Goal: Information Seeking & Learning: Learn about a topic

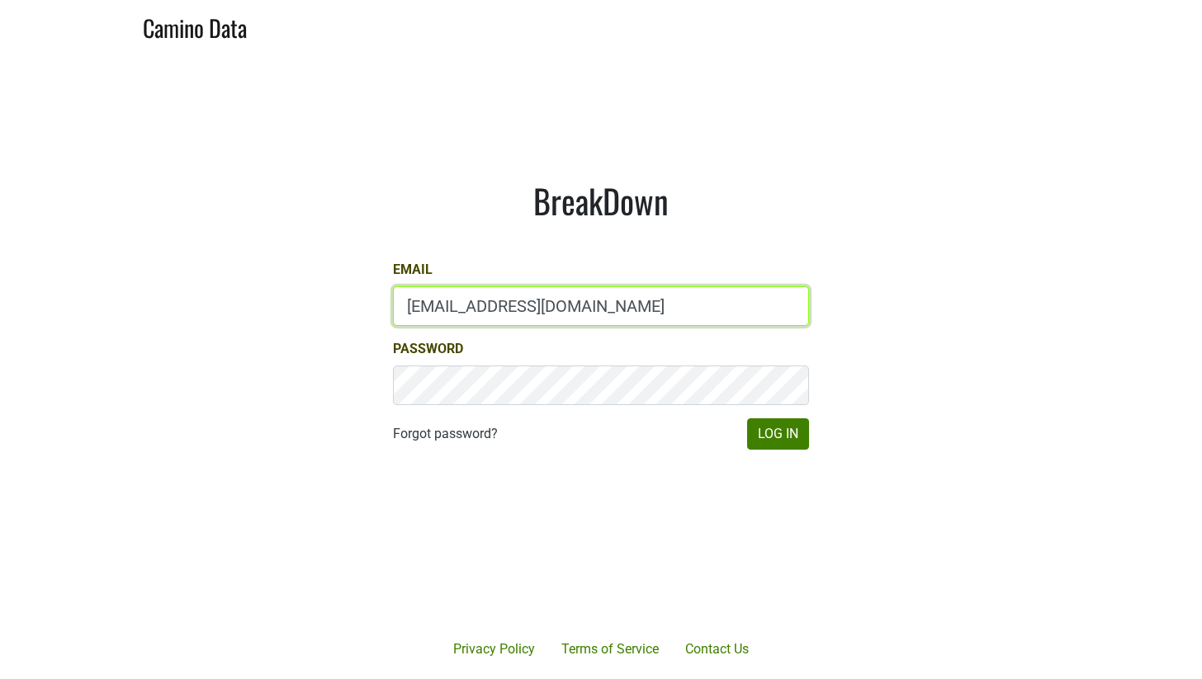
click at [619, 313] on input "sales@brickandmortarwines.com" at bounding box center [601, 306] width 416 height 40
type input "anne@mommenpop.com"
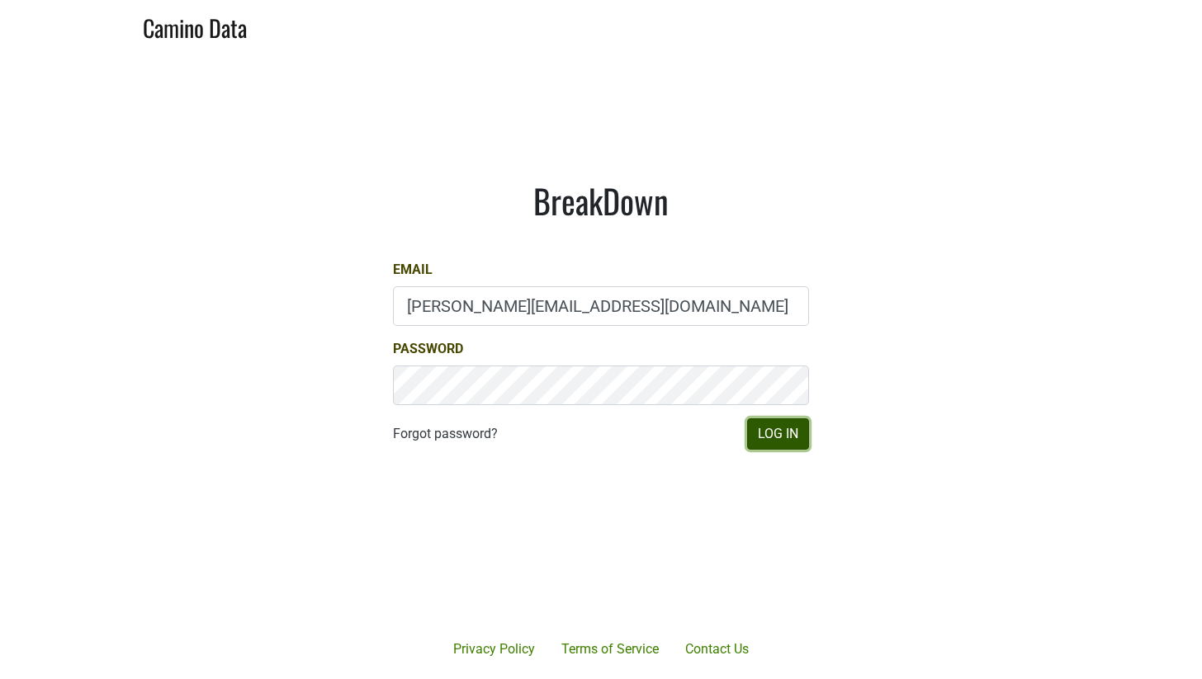
click at [787, 433] on button "Log In" at bounding box center [778, 434] width 62 height 31
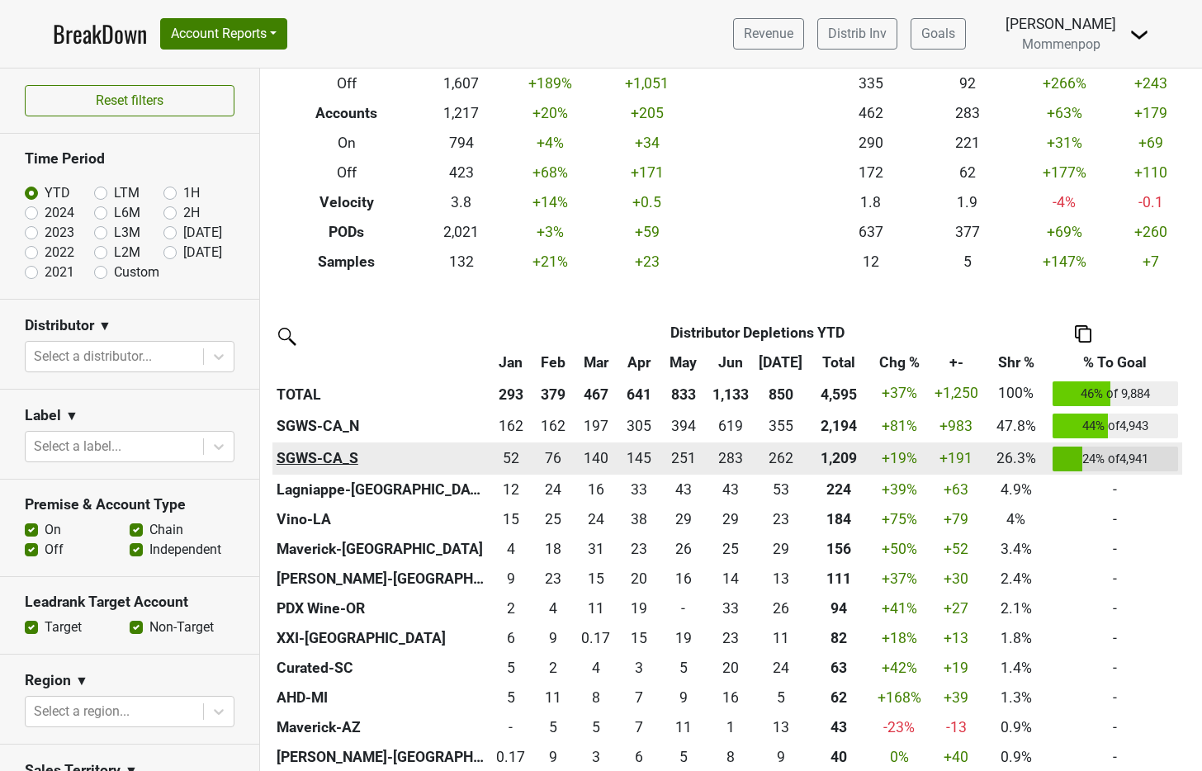
scroll to position [286, 0]
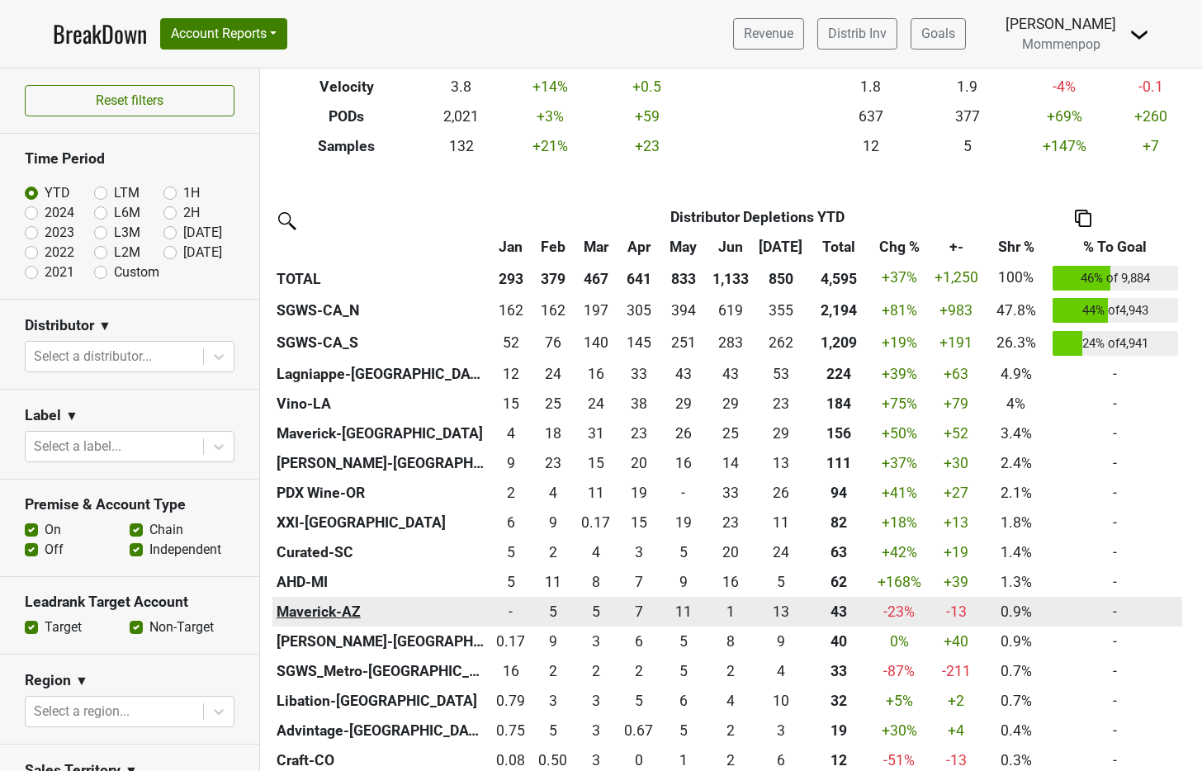
click at [330, 611] on th "Maverick-AZ" at bounding box center [380, 612] width 217 height 30
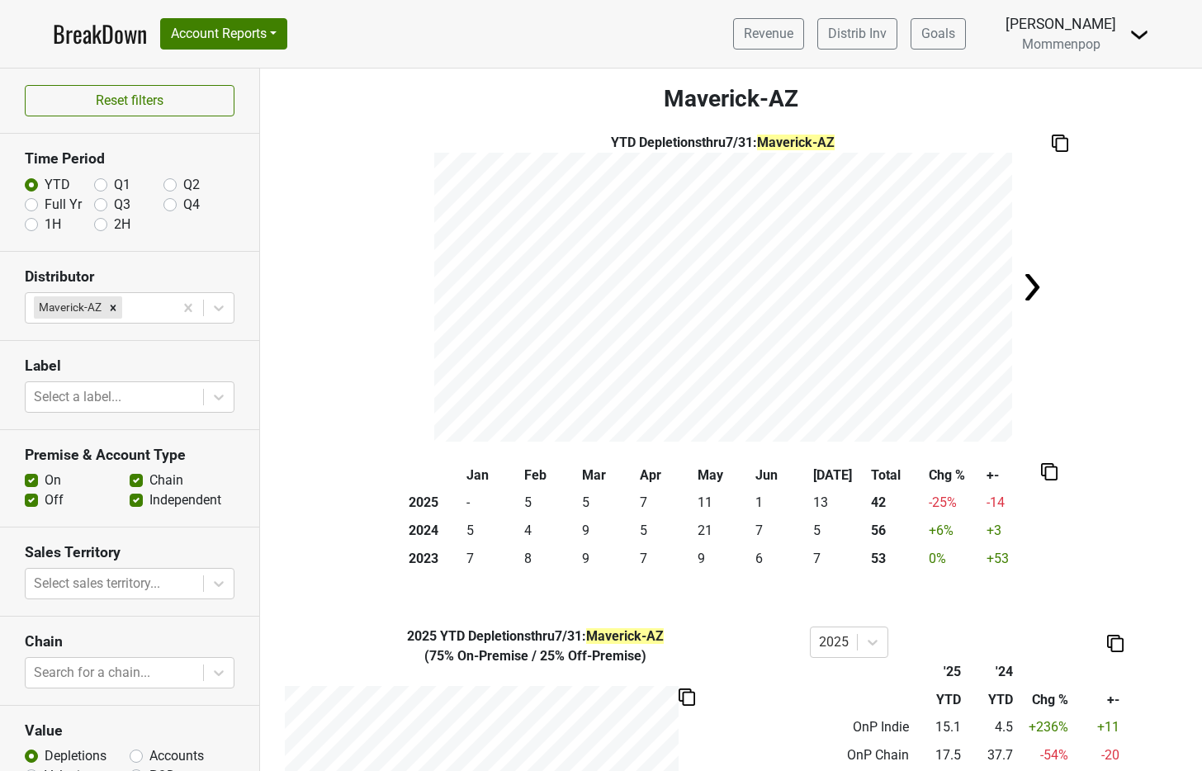
scroll to position [7, 0]
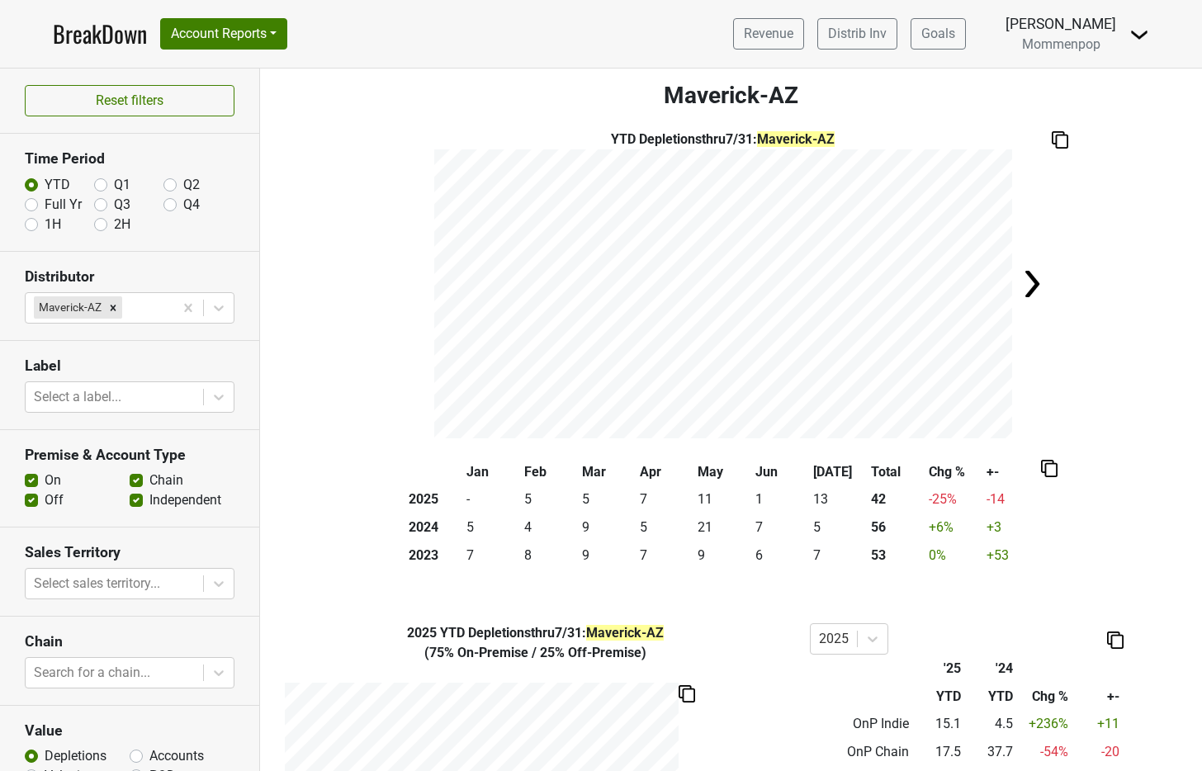
click at [1028, 284] on img at bounding box center [1031, 283] width 33 height 33
click at [399, 283] on img at bounding box center [414, 283] width 33 height 33
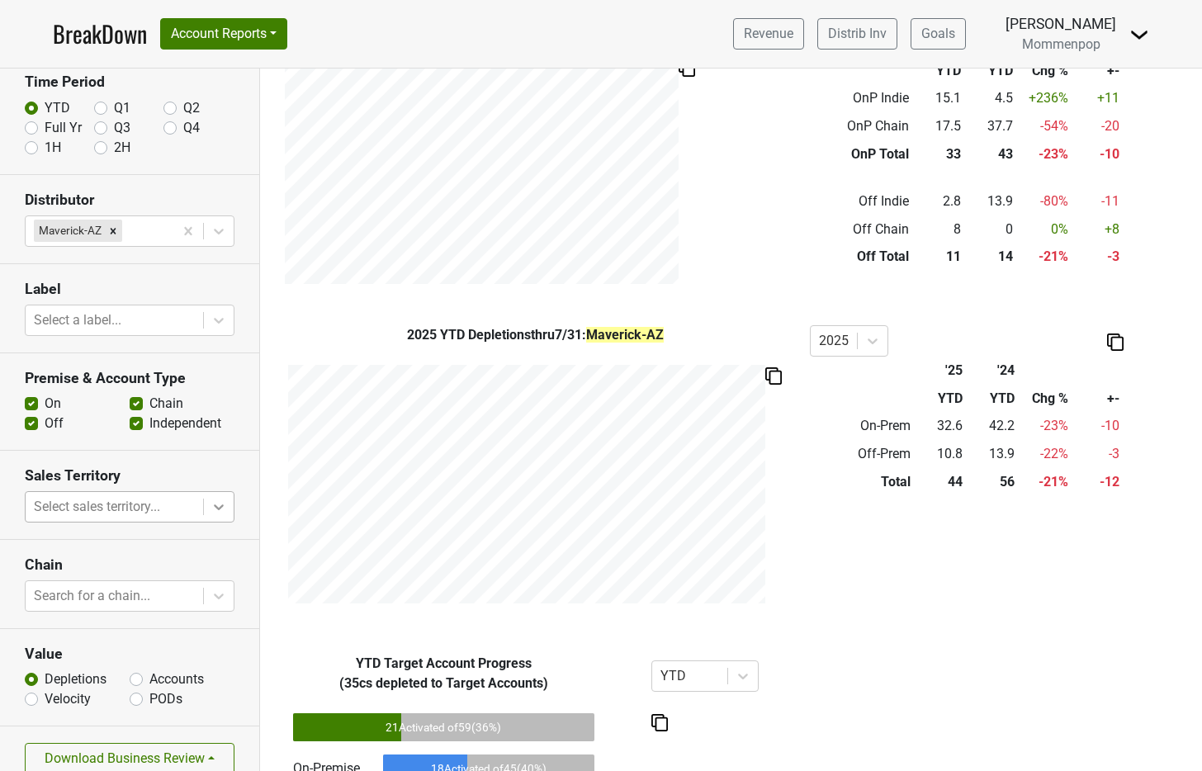
scroll to position [97, 0]
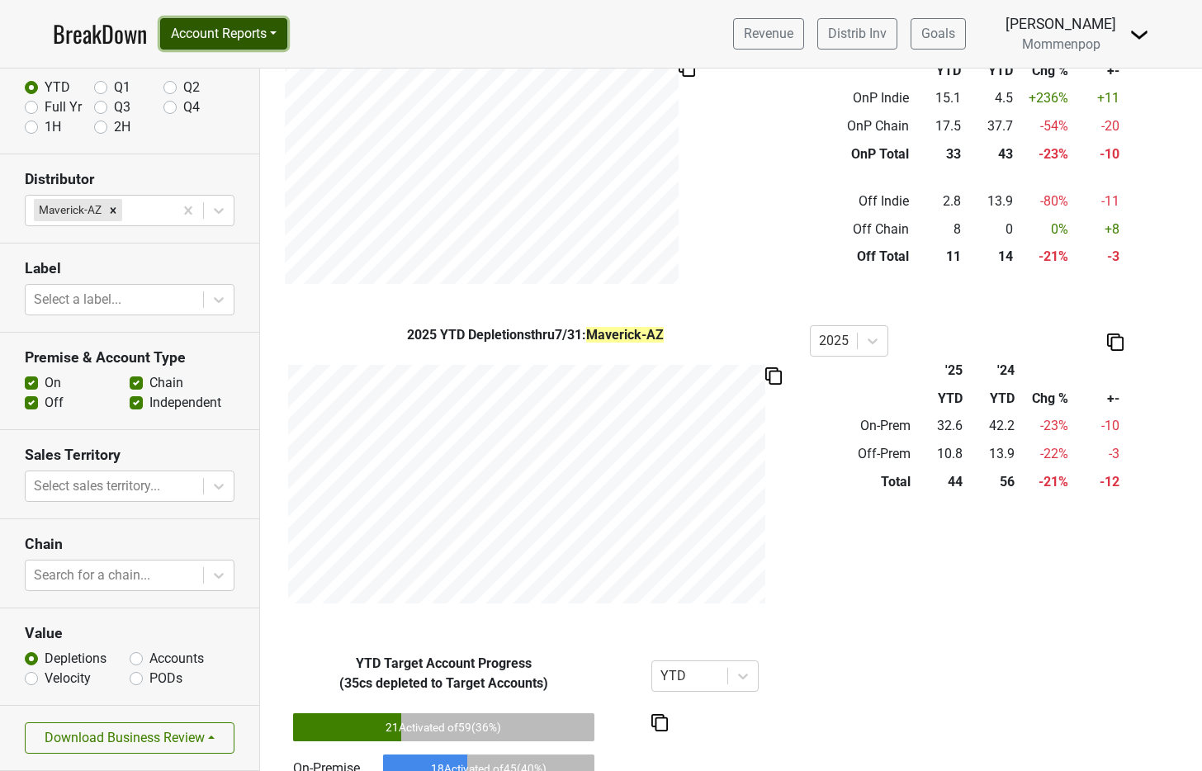
click at [234, 32] on button "Account Reports" at bounding box center [223, 33] width 127 height 31
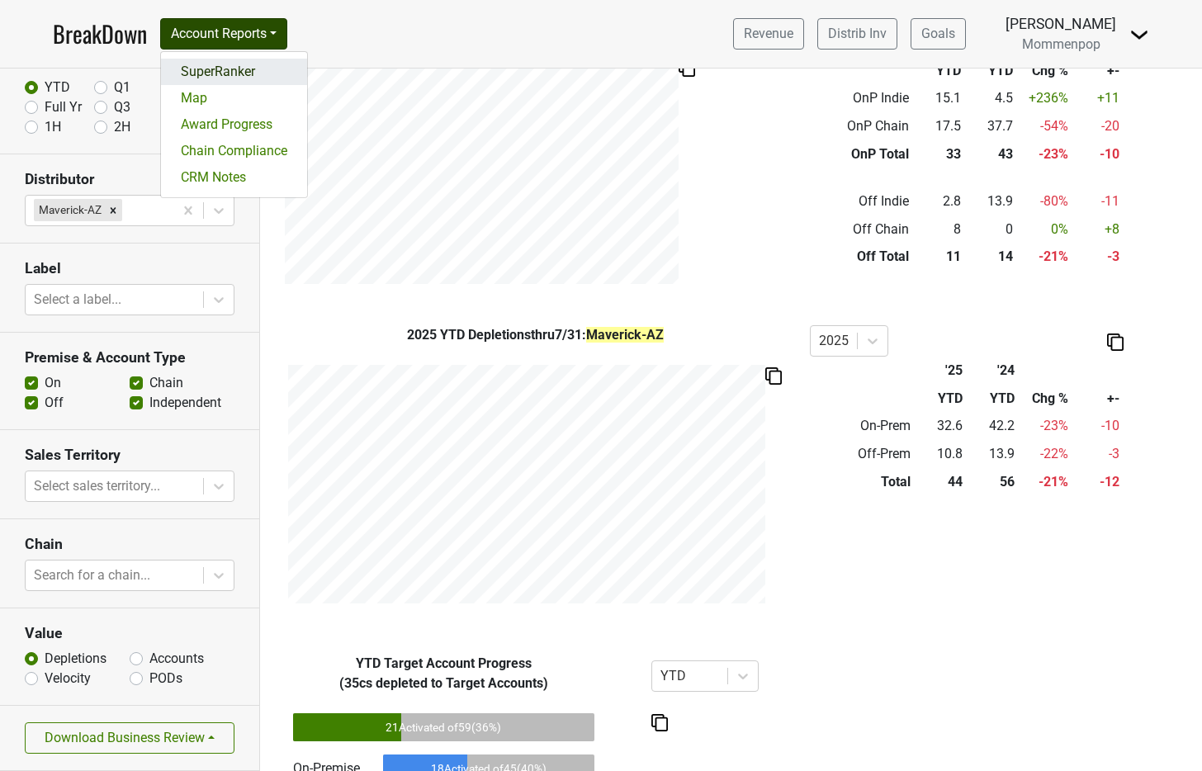
click at [232, 78] on link "SuperRanker" at bounding box center [234, 72] width 146 height 26
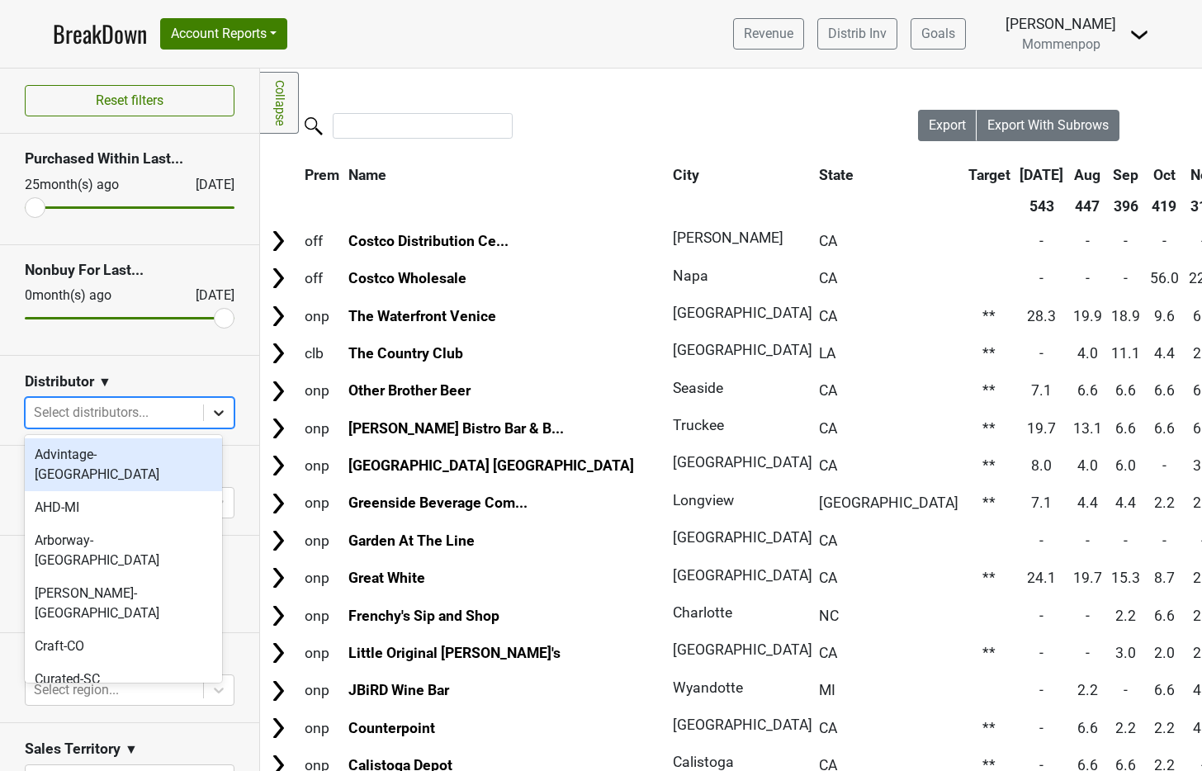
click at [210, 416] on icon at bounding box center [218, 412] width 17 height 17
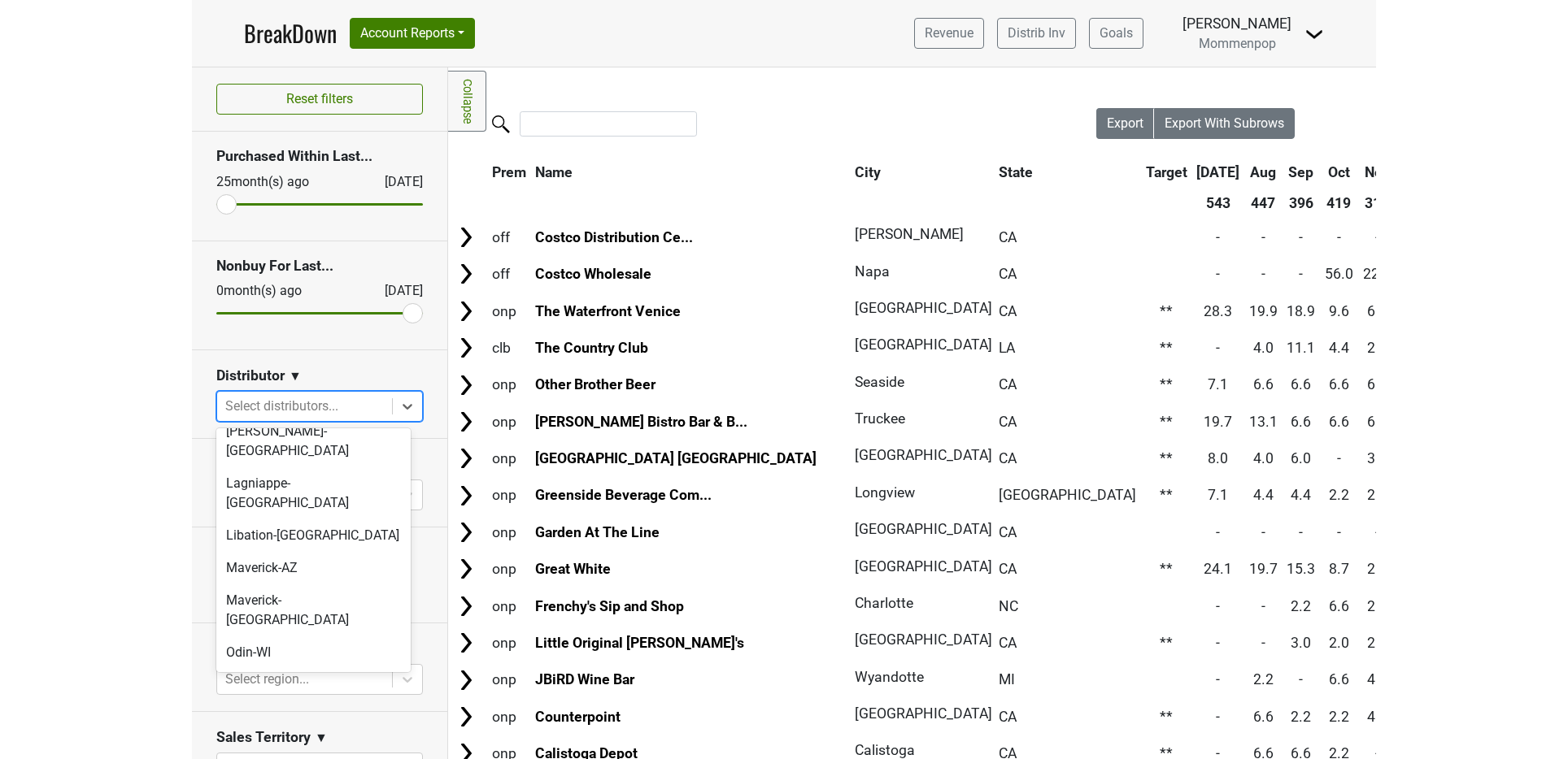
scroll to position [331, 0]
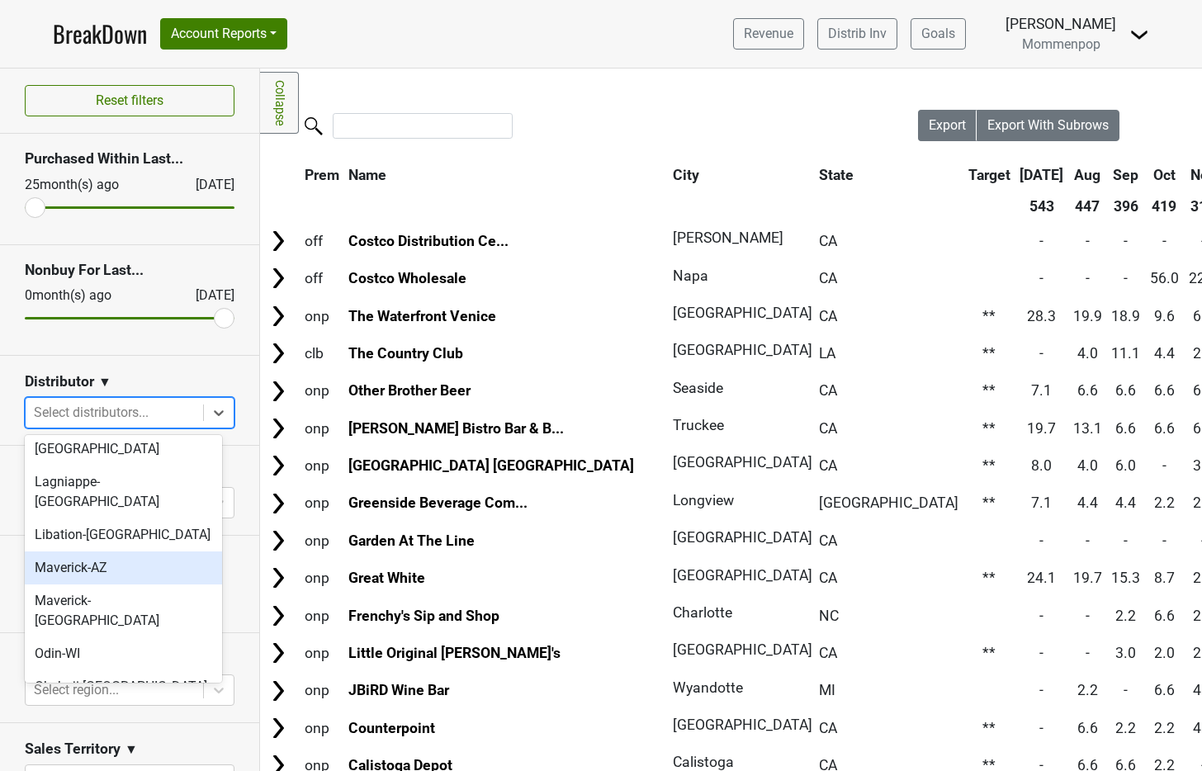
click at [119, 551] on div "Maverick-AZ" at bounding box center [123, 567] width 197 height 33
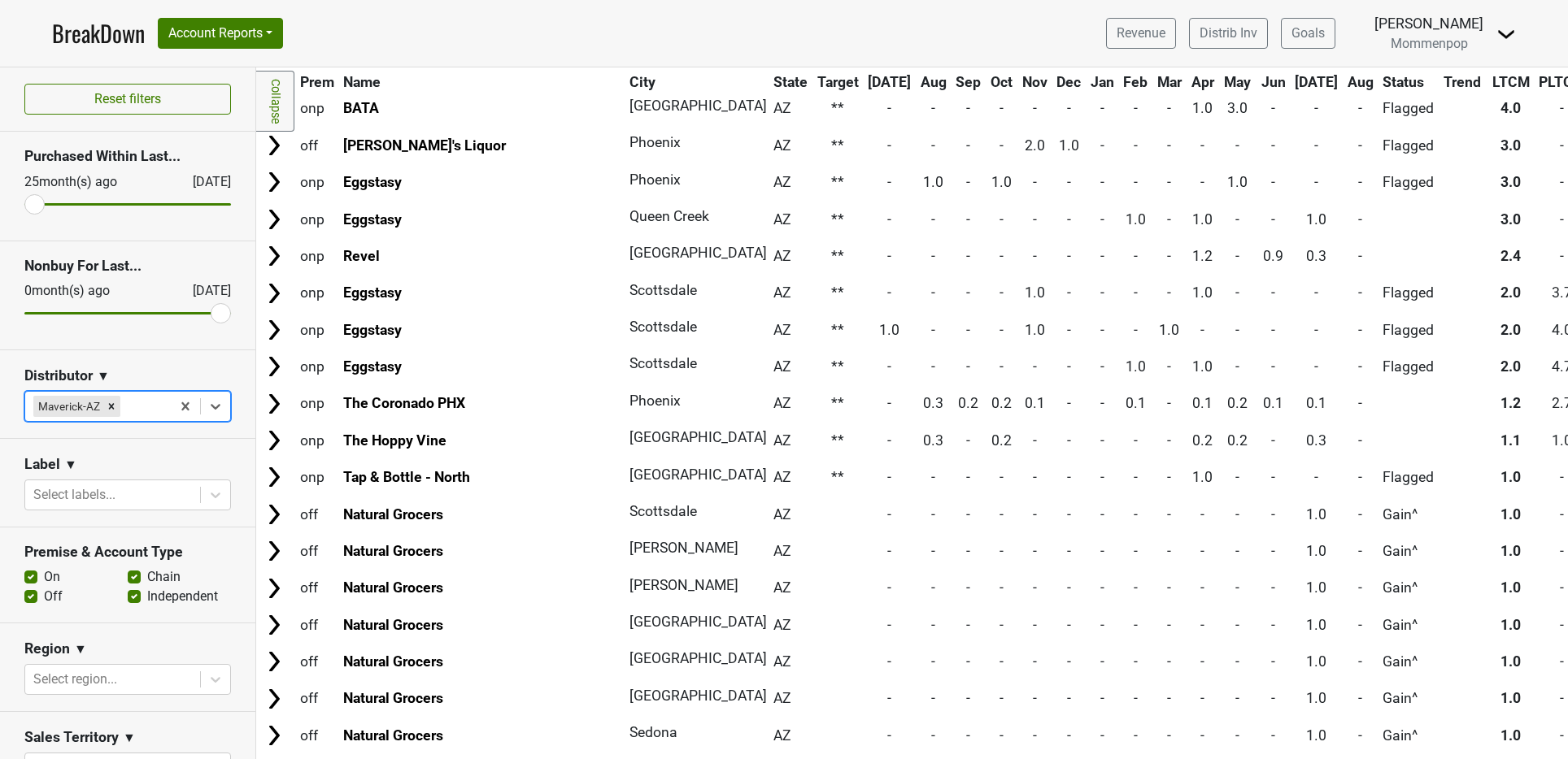
scroll to position [356, 0]
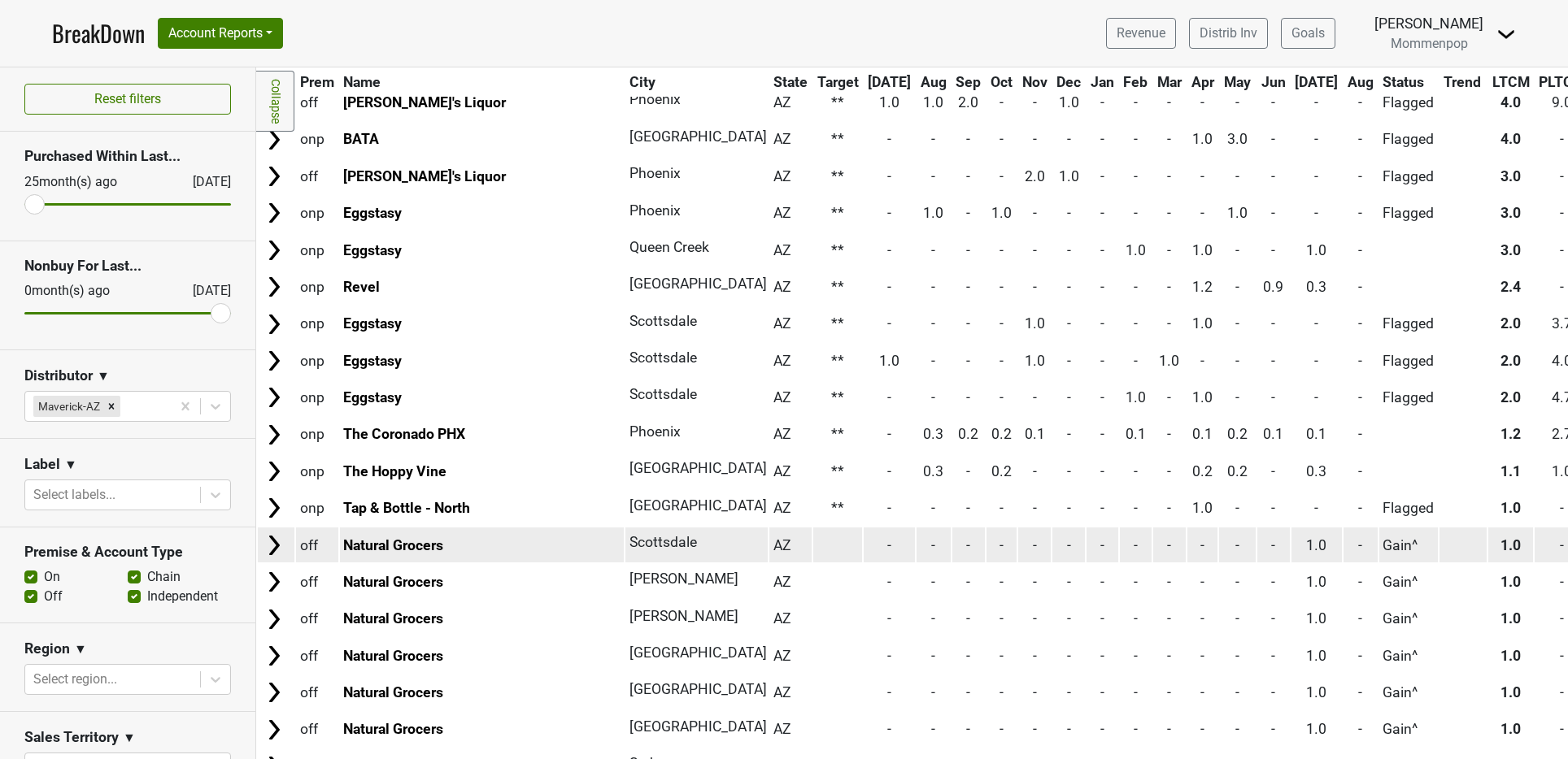
click at [277, 558] on td at bounding box center [276, 544] width 36 height 34
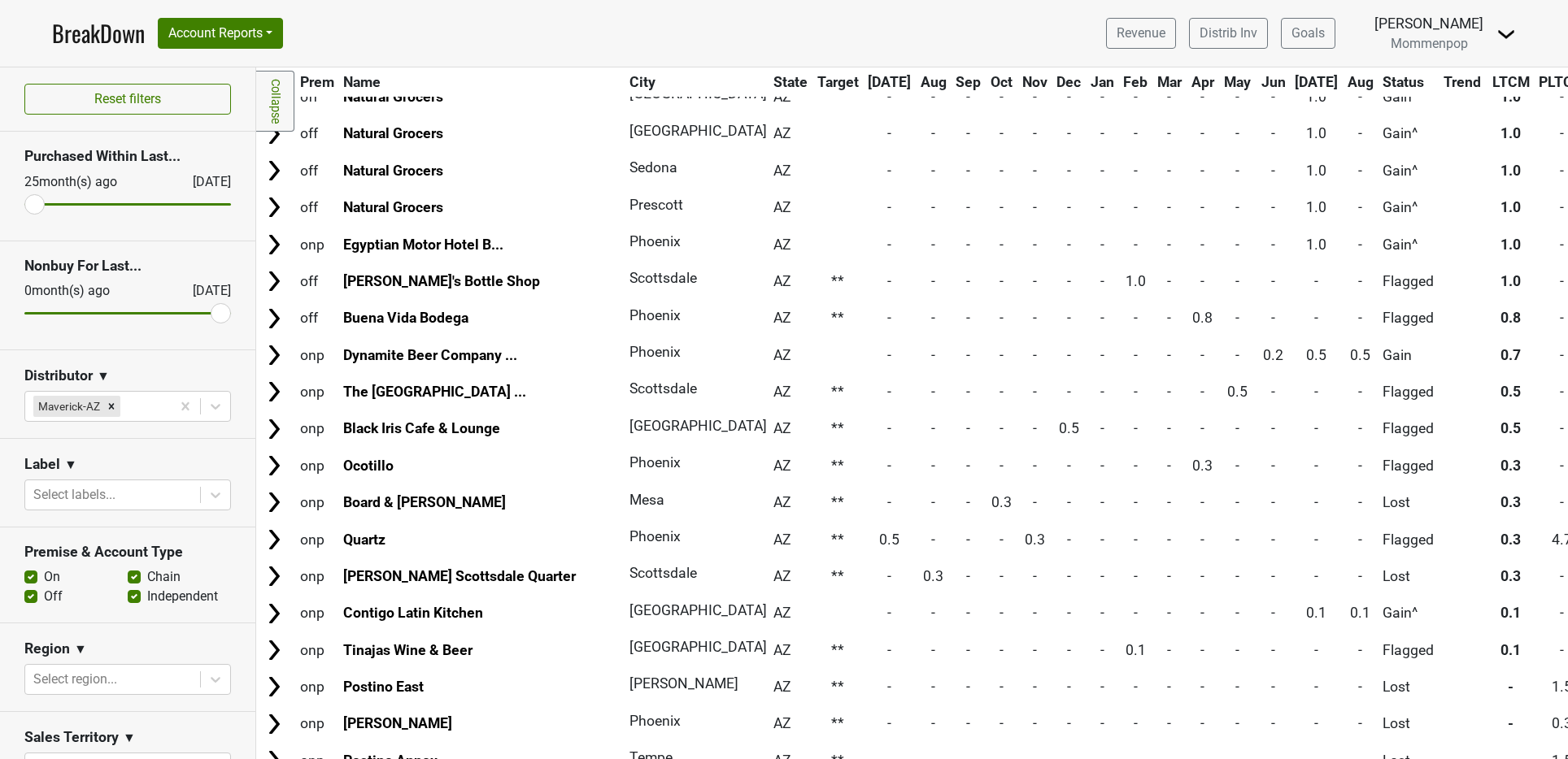
scroll to position [1041, 0]
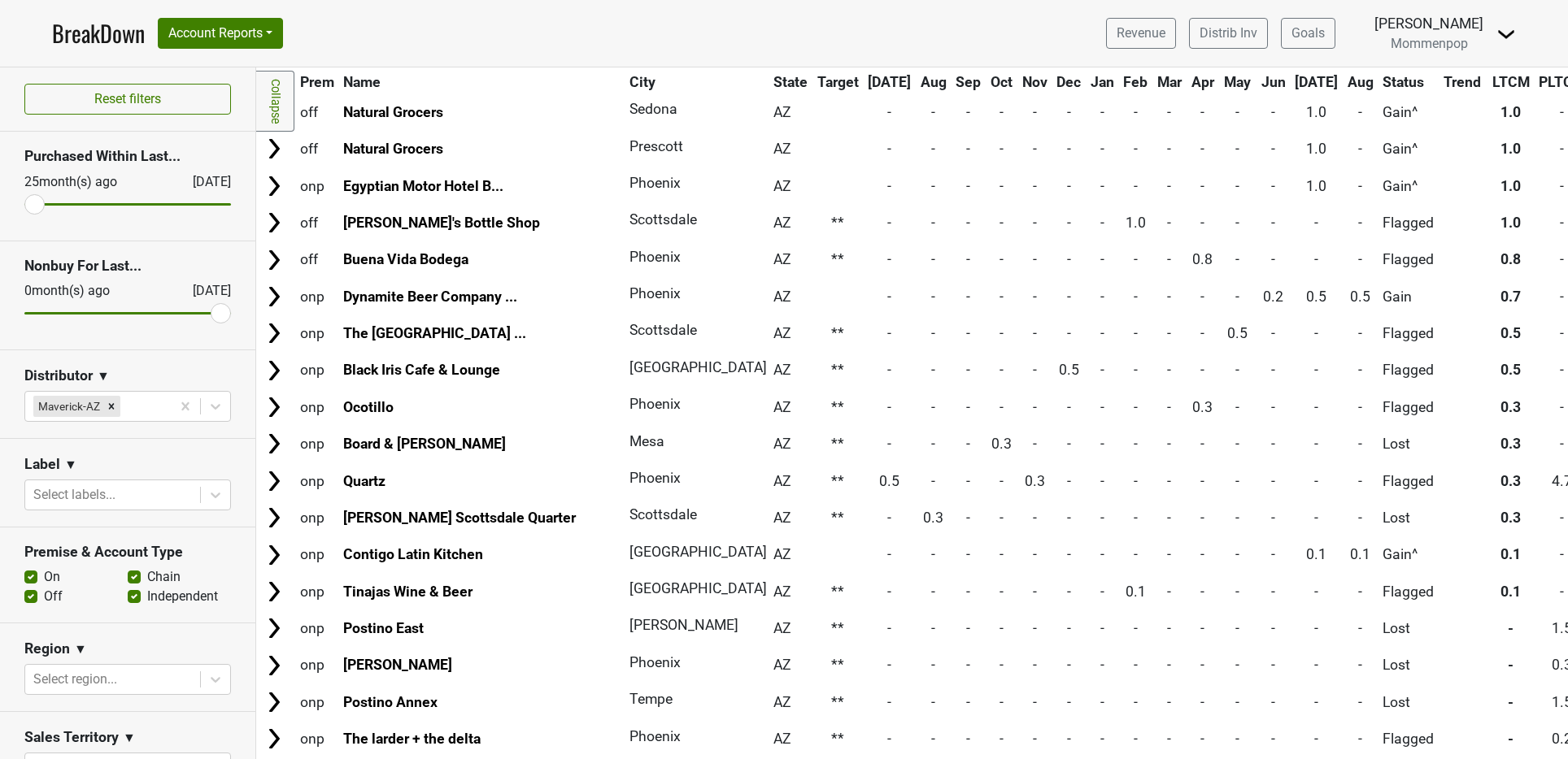
click at [1183, 30] on img at bounding box center [1506, 34] width 20 height 20
click at [1183, 92] on link "Open Leadrank" at bounding box center [1450, 92] width 128 height 26
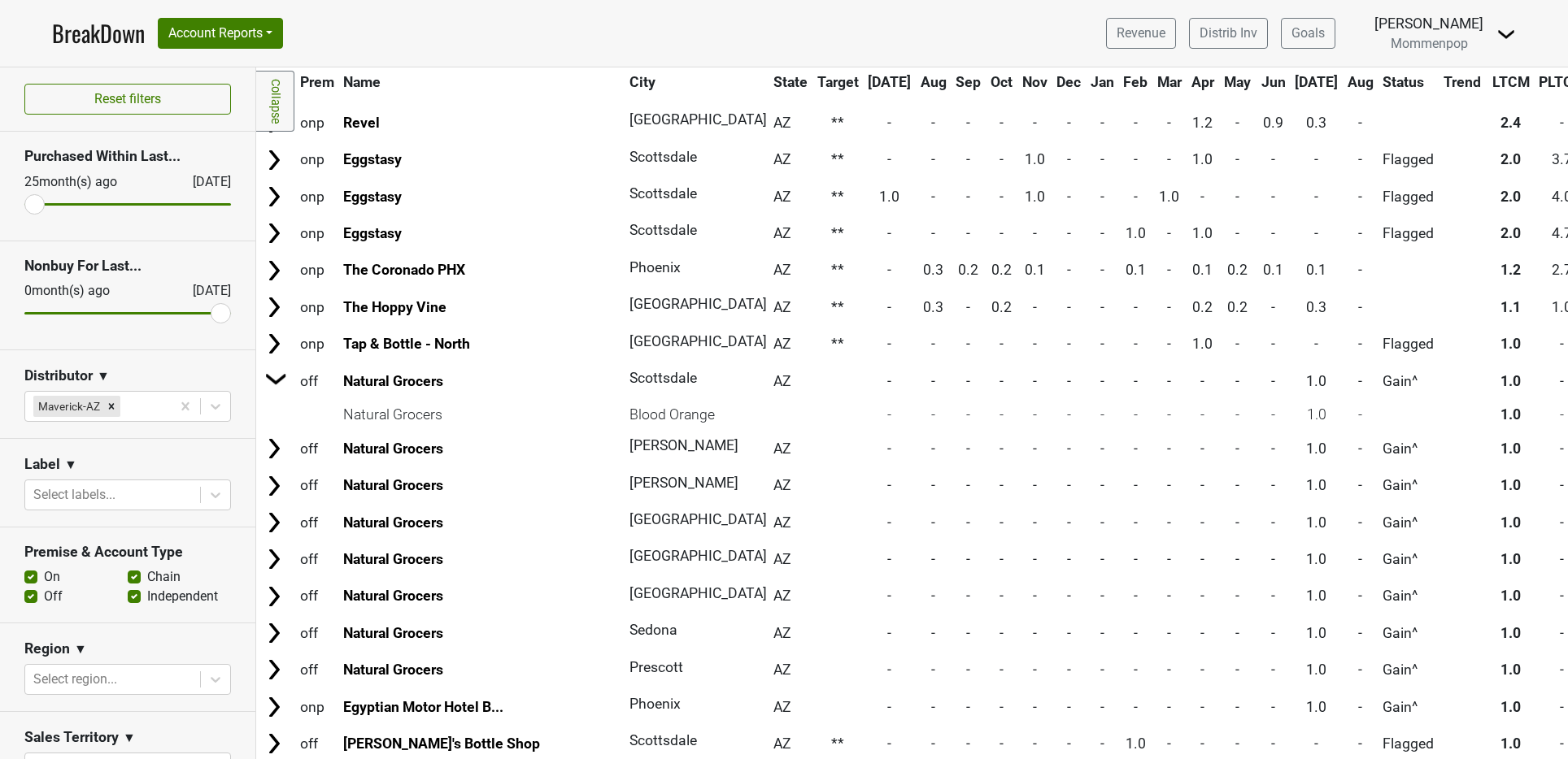
scroll to position [649, 0]
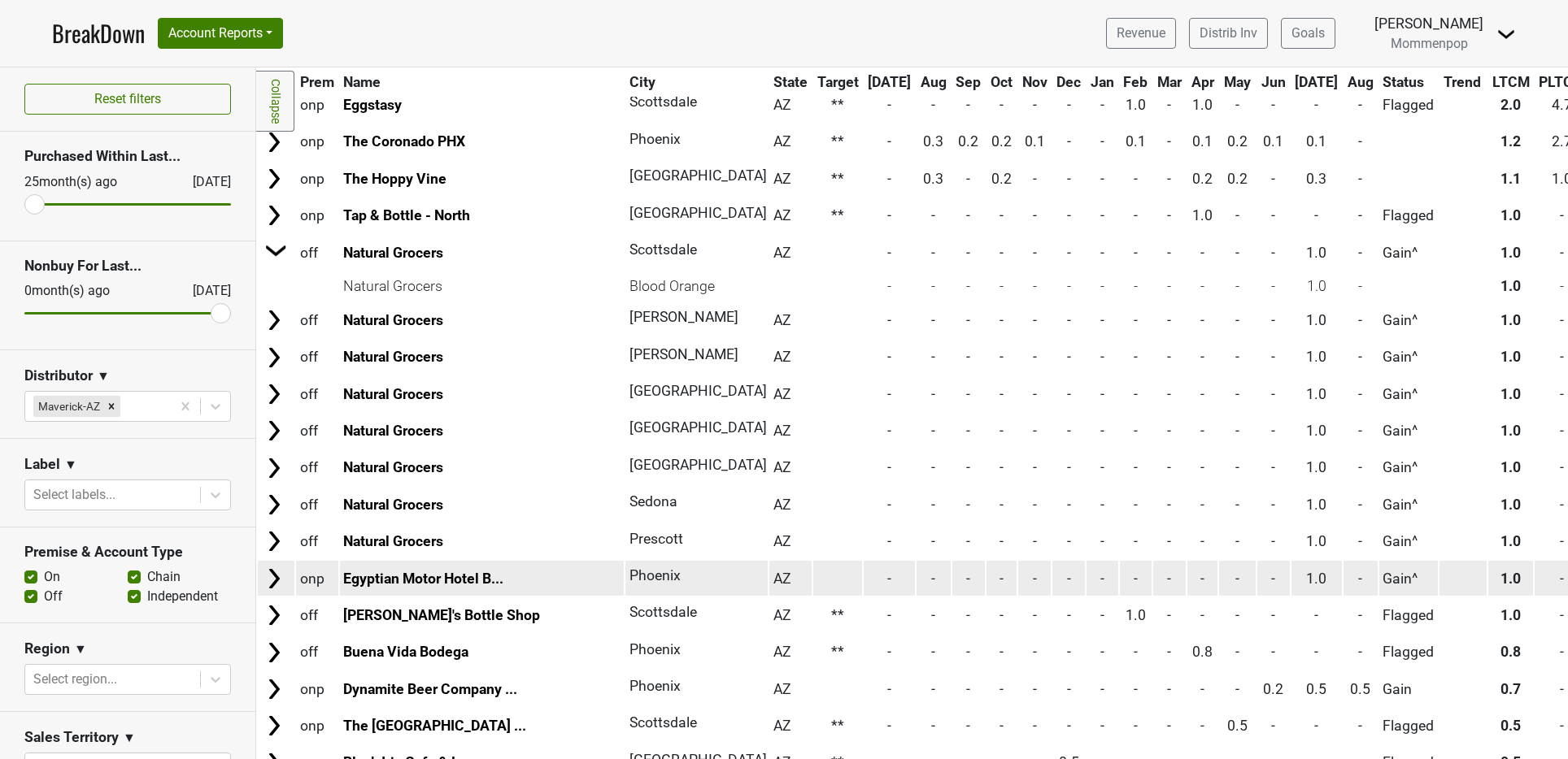
click at [813, 578] on td at bounding box center [837, 578] width 49 height 34
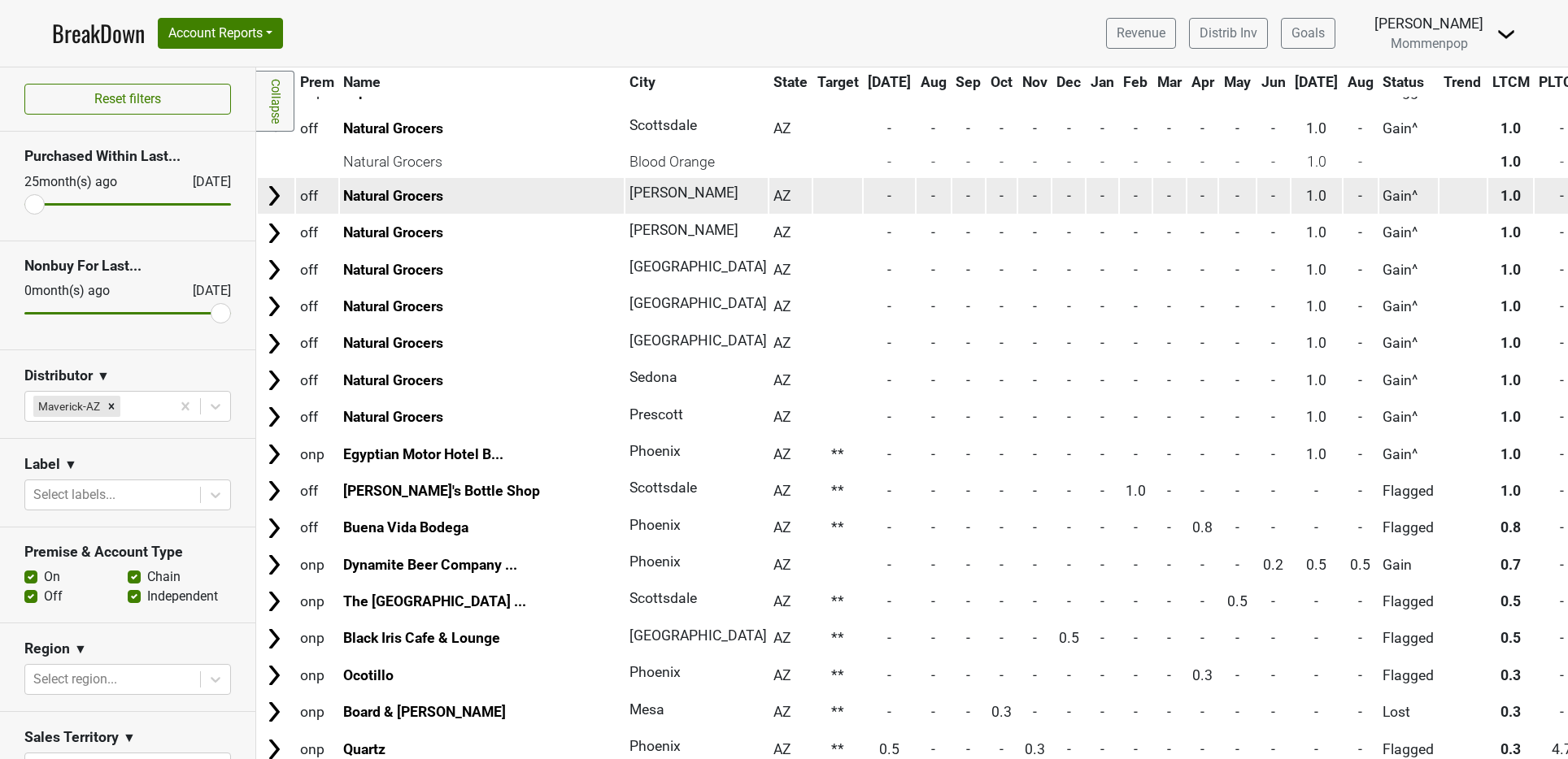
scroll to position [775, 0]
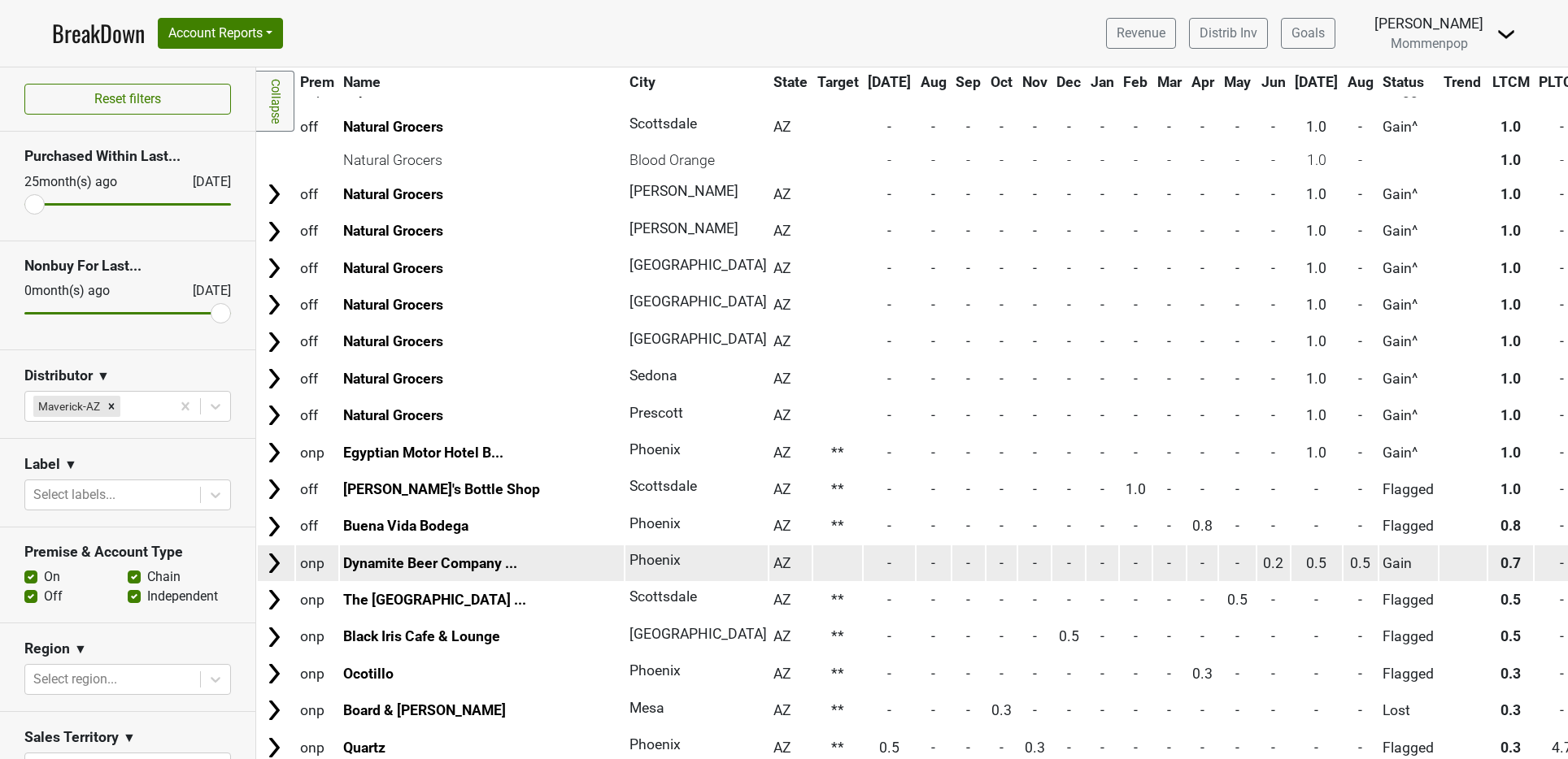
click at [813, 566] on td at bounding box center [837, 562] width 49 height 34
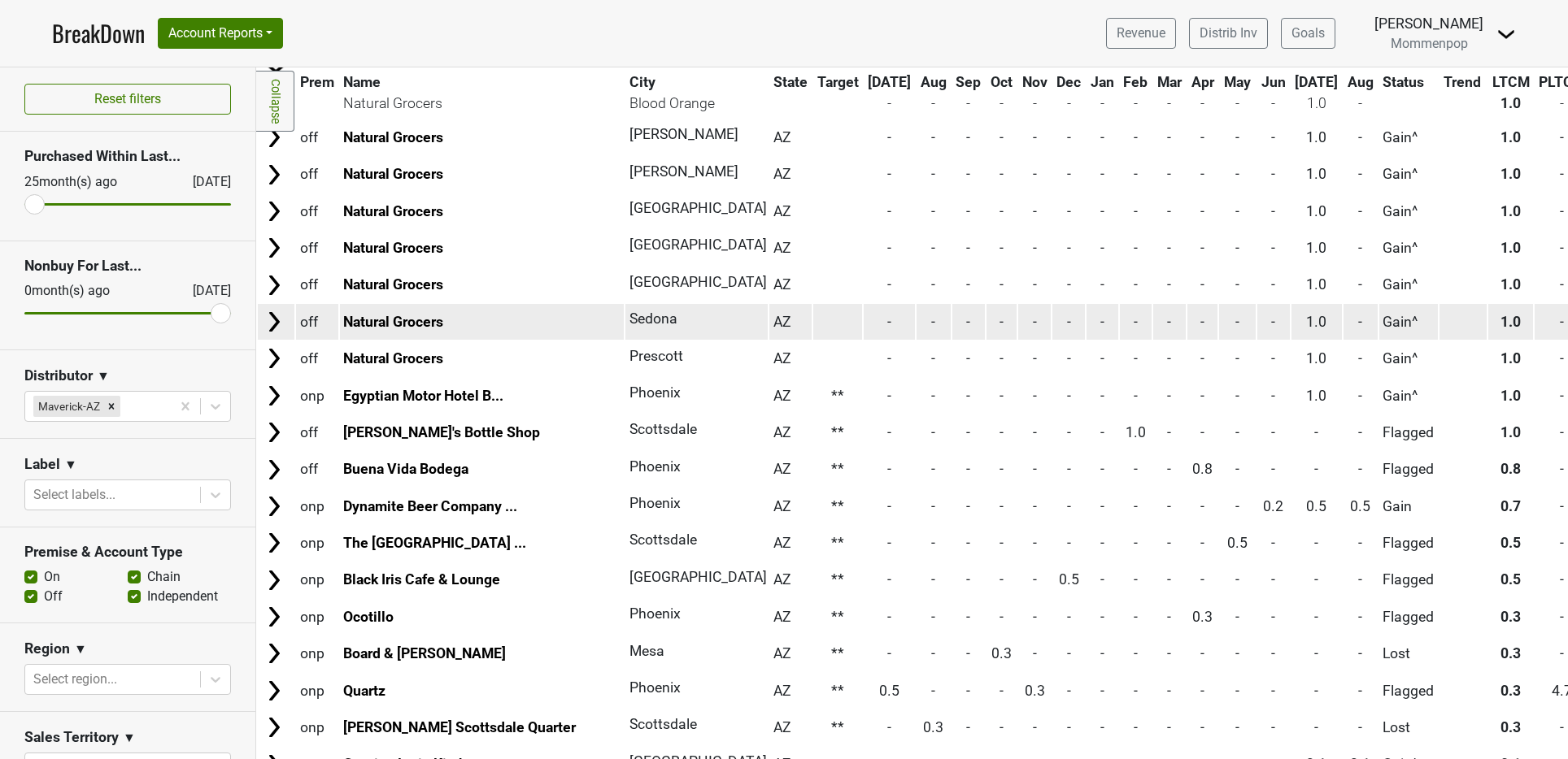
scroll to position [1416, 0]
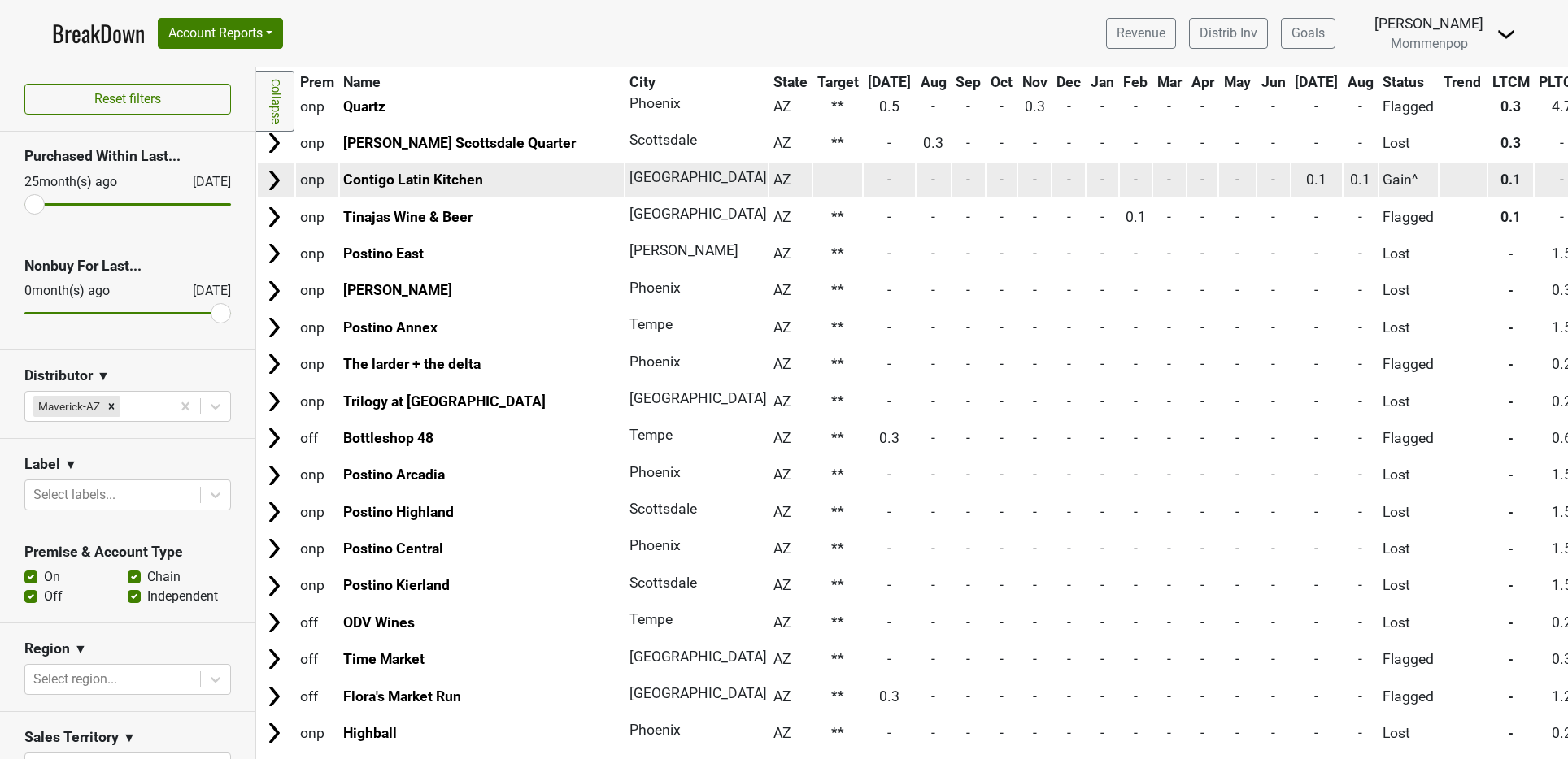
click at [813, 178] on td at bounding box center [837, 179] width 49 height 34
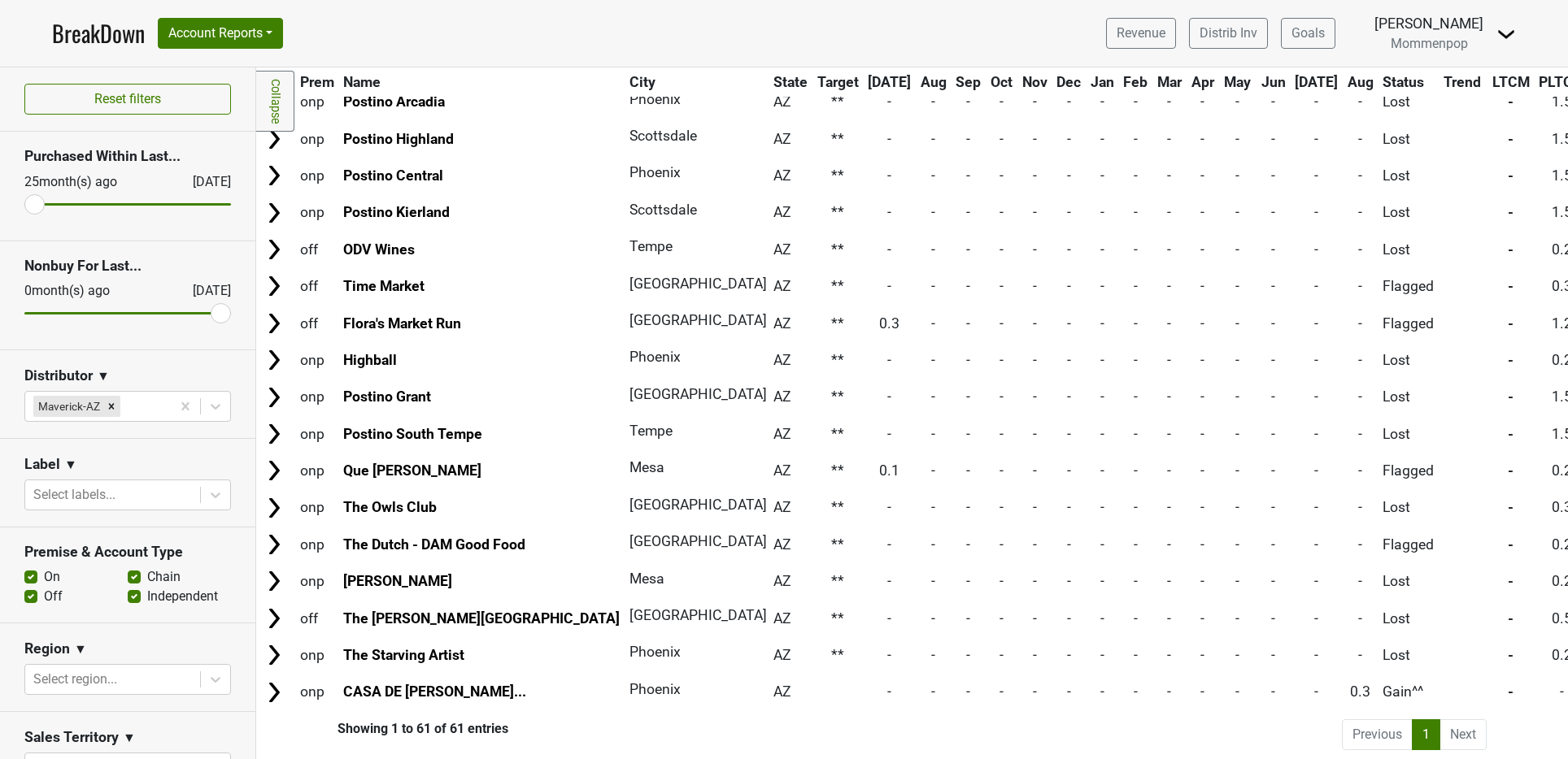
scroll to position [1792, 0]
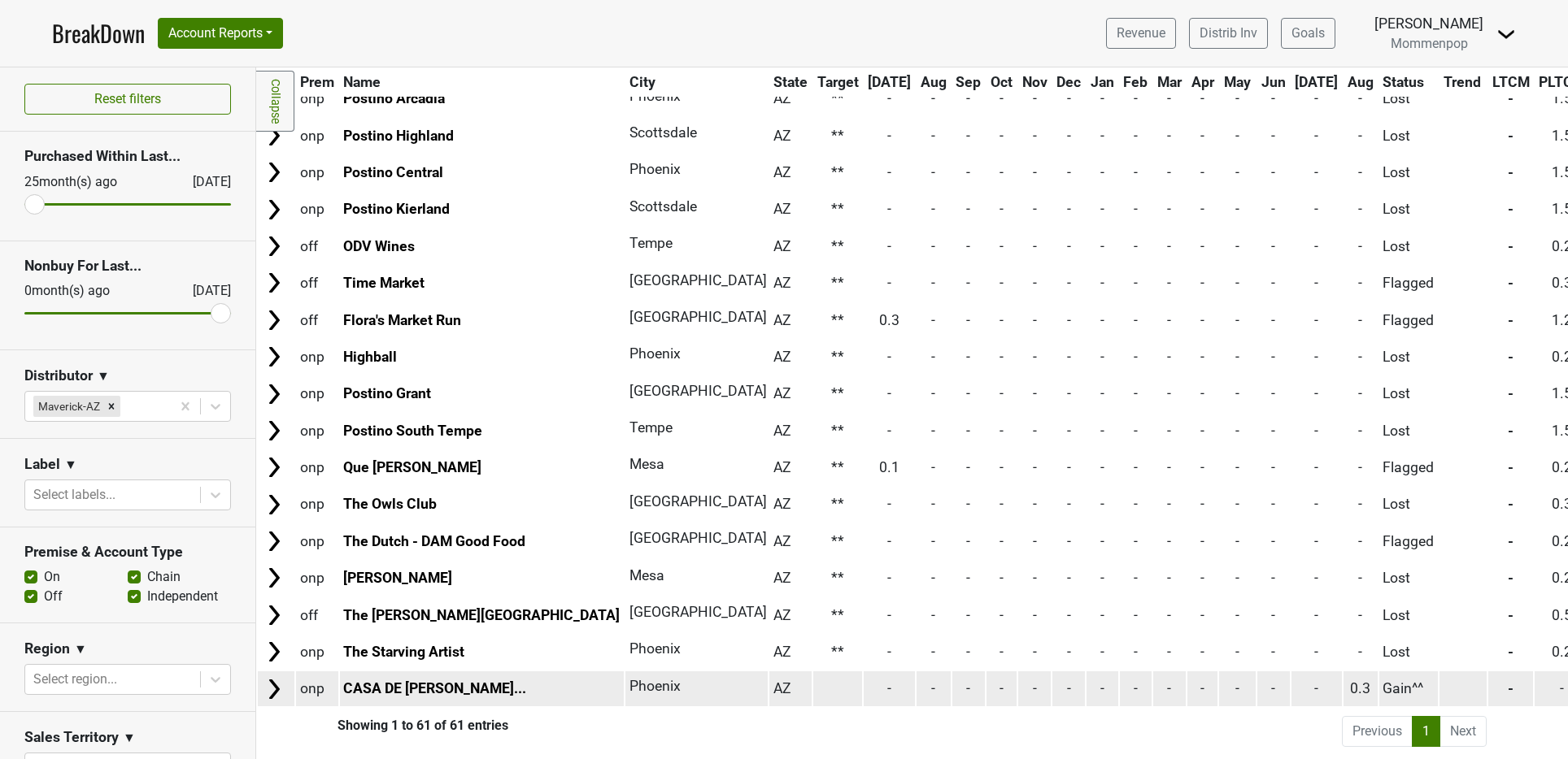
click at [813, 691] on td at bounding box center [837, 688] width 49 height 34
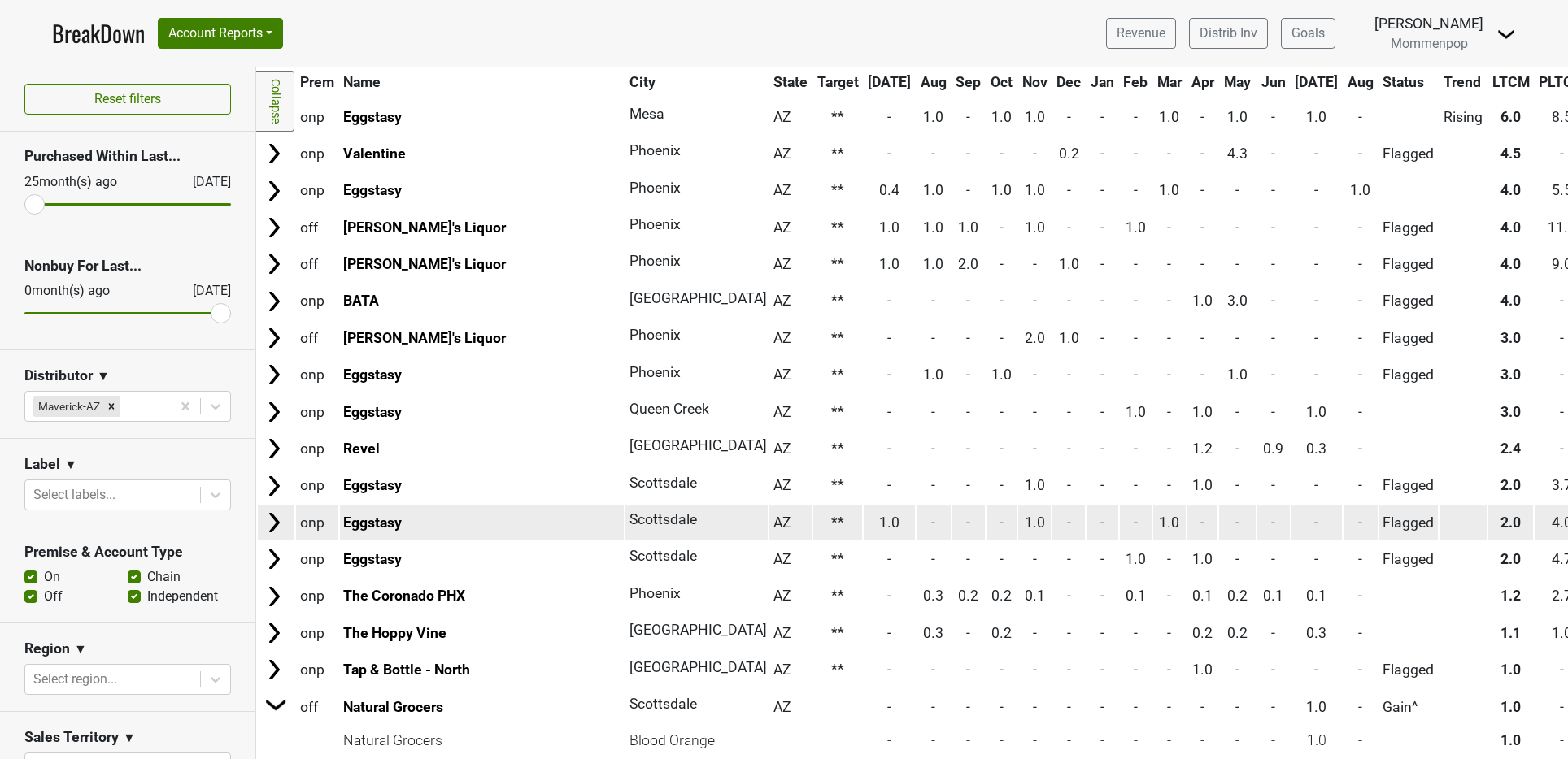
scroll to position [0, 0]
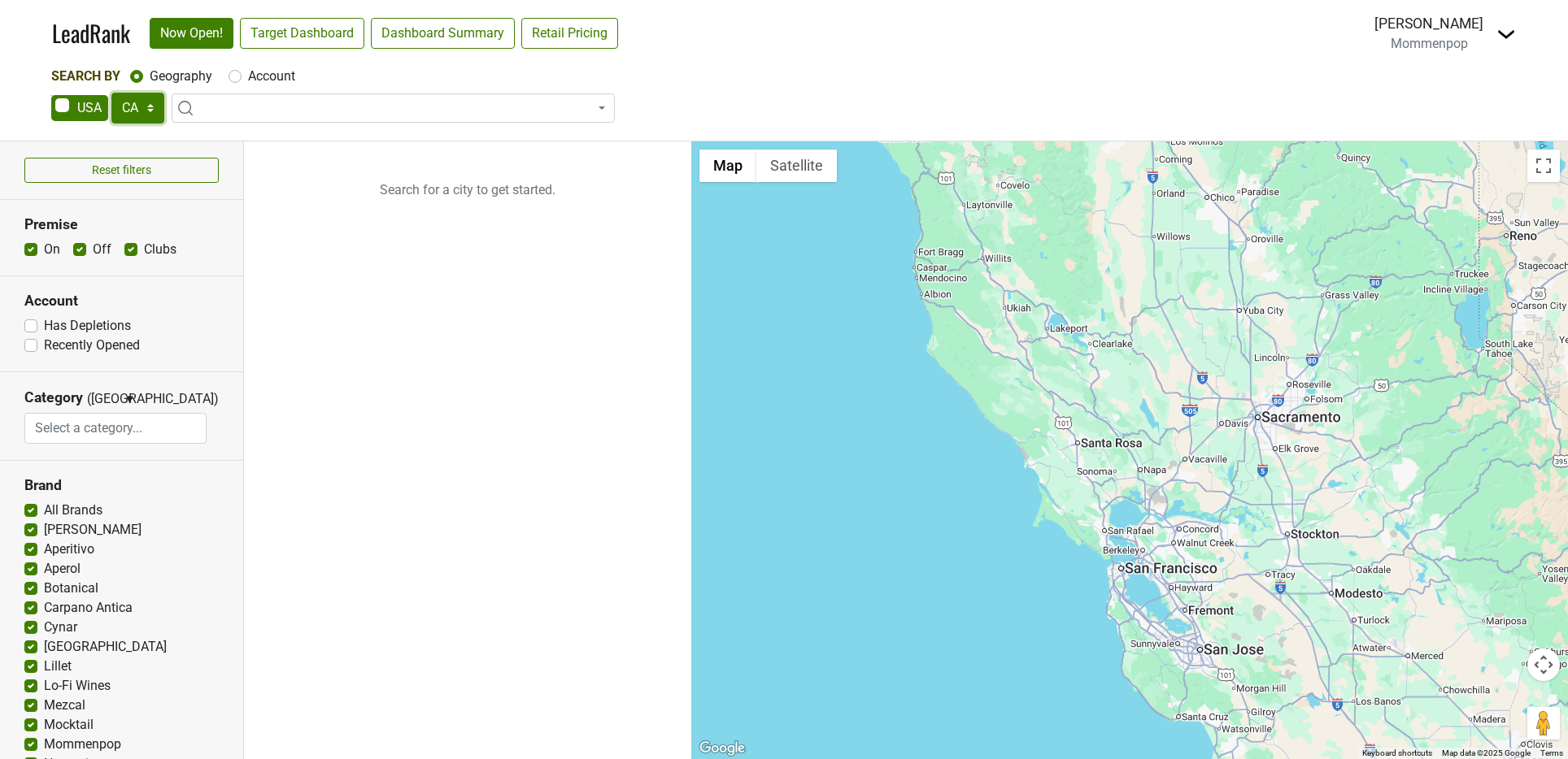
click at [154, 114] on select "AK AL AR AZ CA CO CT DC DE FL GA HI IA ID IL IN KS KY LA MA MD ME MI MN MO MS M…" at bounding box center [138, 107] width 53 height 31
select select "AZ"
click at [111, 93] on select "AK AL AR AZ CA CO CT DC DE FL GA HI IA ID IL IN KS KY LA MA MD ME MI MN MO MS M…" at bounding box center [138, 107] width 53 height 31
click at [312, 35] on link "Target Dashboard" at bounding box center [302, 32] width 124 height 31
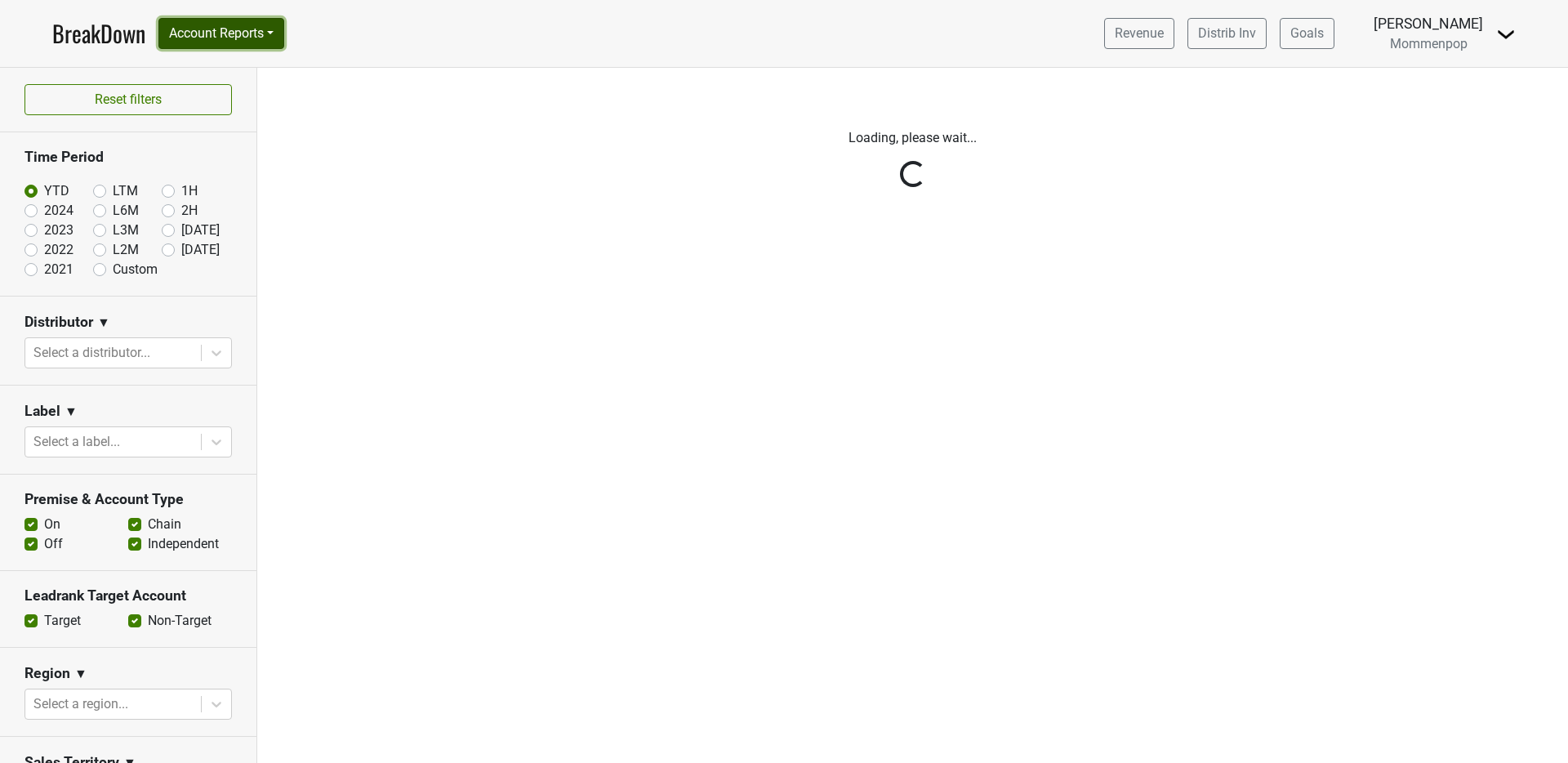
click at [240, 34] on button "Account Reports" at bounding box center [221, 33] width 126 height 31
click at [227, 73] on link "SuperRanker" at bounding box center [231, 71] width 144 height 26
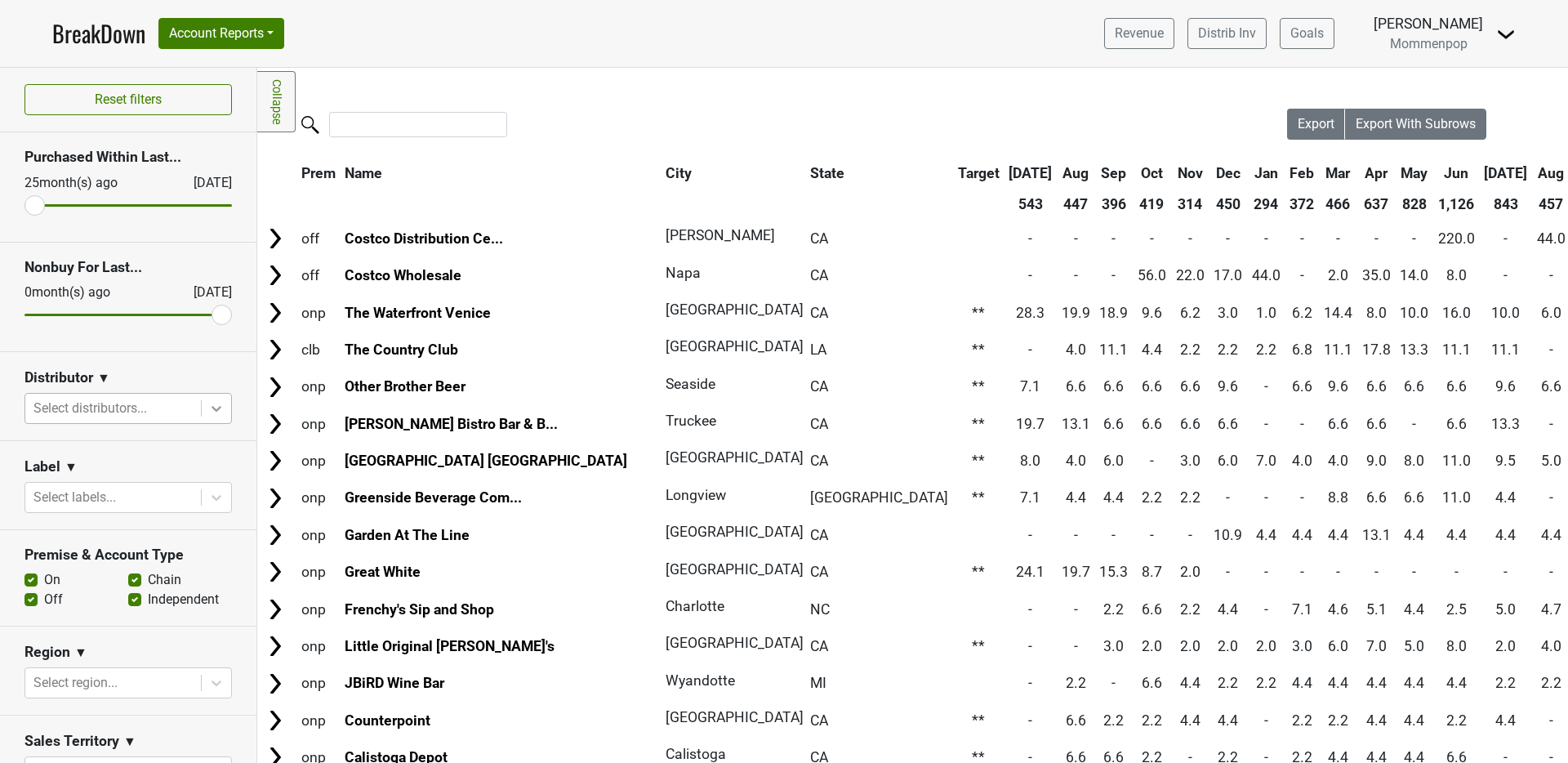
click at [211, 414] on icon at bounding box center [216, 408] width 17 height 17
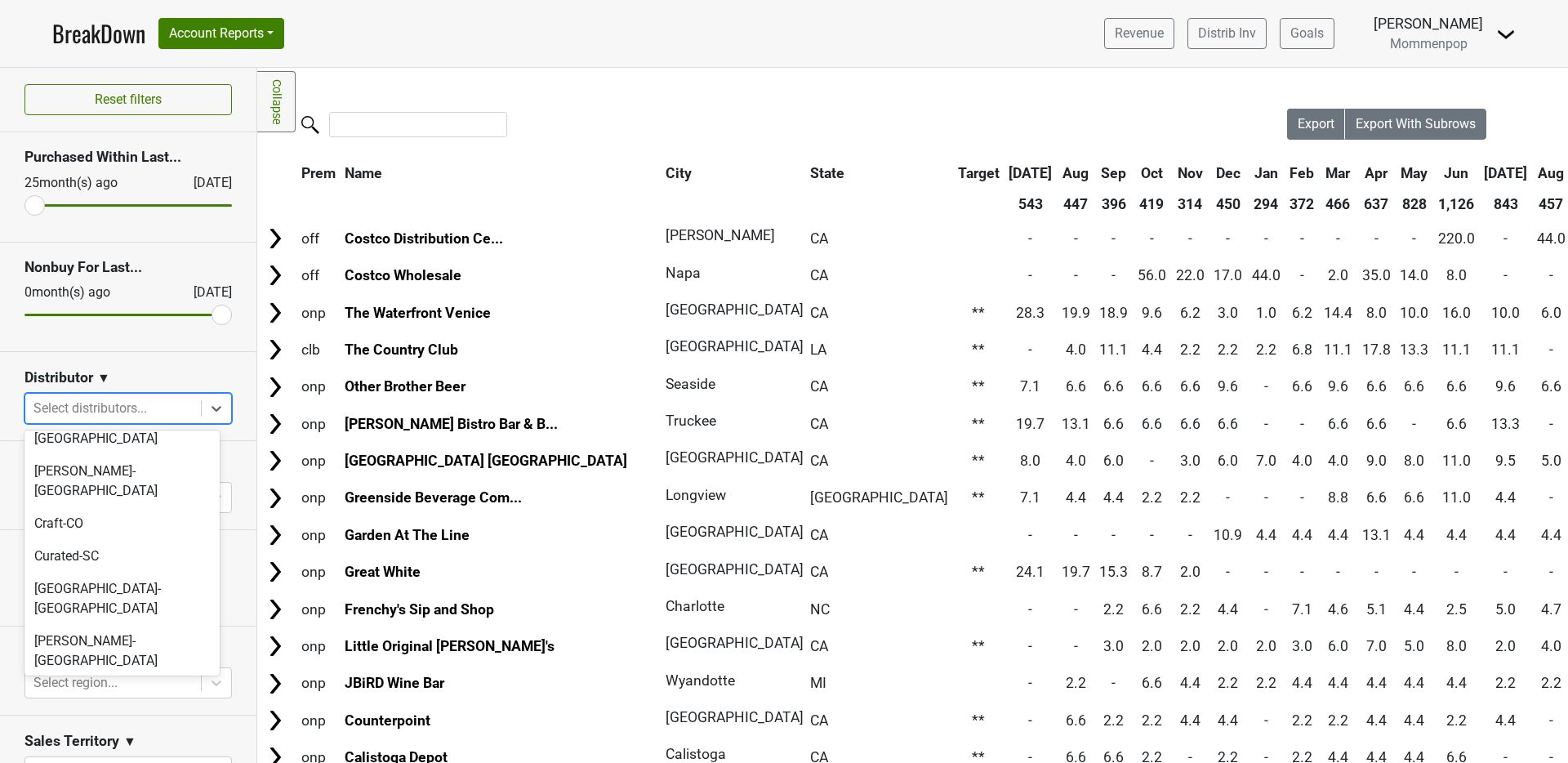
scroll to position [513, 0]
